Goal: Information Seeking & Learning: Learn about a topic

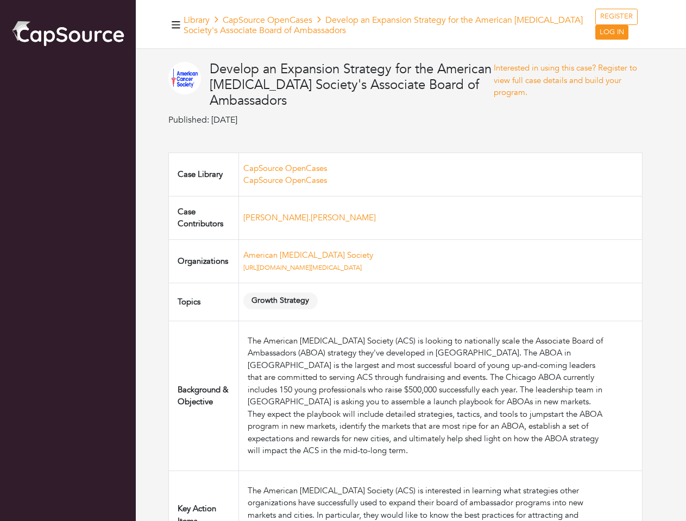
click at [343, 261] on td "American Cancer Society https://www.cancer.org/" at bounding box center [440, 261] width 404 height 43
click at [176, 24] on icon "button" at bounding box center [176, 24] width 9 height 7
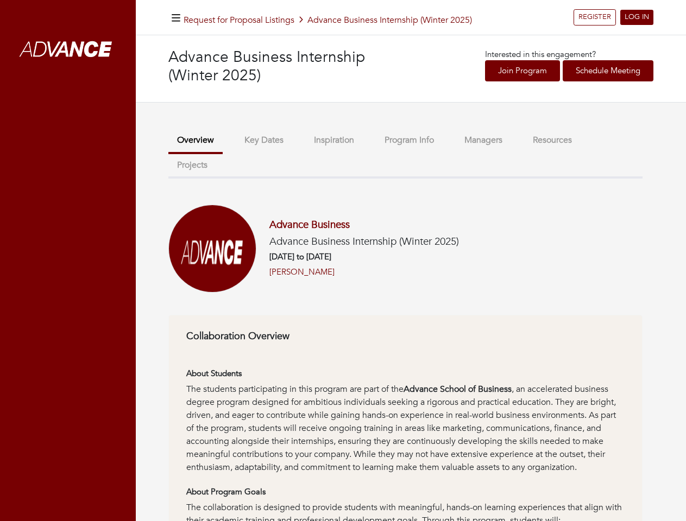
click at [343, 261] on h6 "[DATE] to [DATE]" at bounding box center [364, 257] width 190 height 10
click at [176, 17] on icon "button" at bounding box center [176, 18] width 9 height 10
